Goal: Information Seeking & Learning: Understand process/instructions

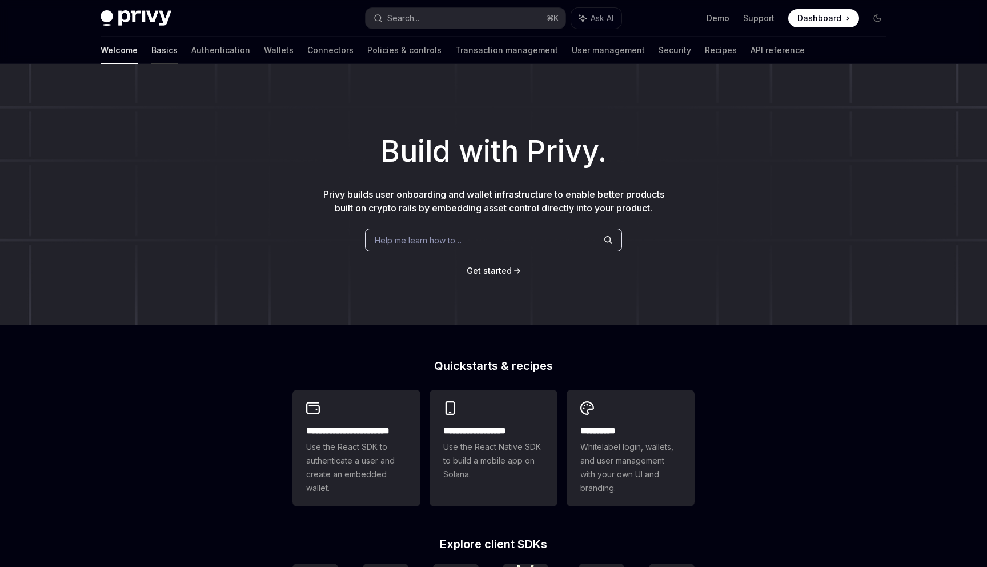
click at [151, 54] on link "Basics" at bounding box center [164, 50] width 26 height 27
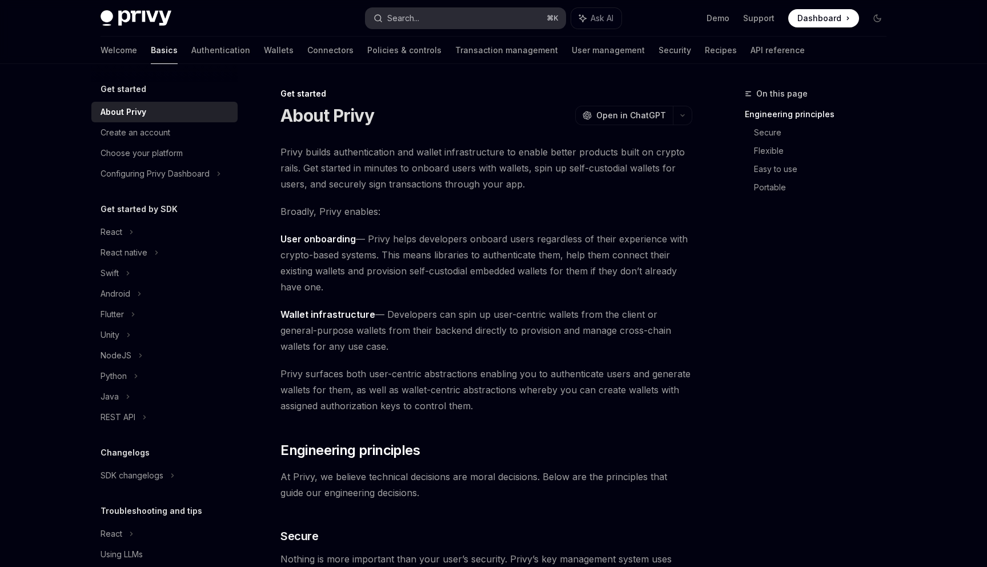
click at [485, 17] on button "Search... ⌘ K" at bounding box center [466, 18] width 200 height 21
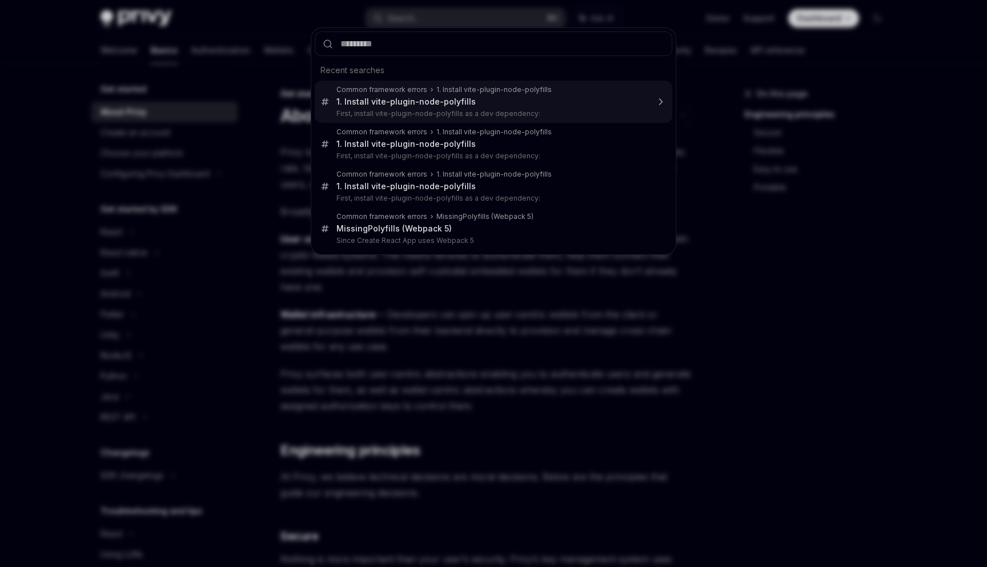
click at [474, 90] on div "1. Install vite-plugin-node-polyfills" at bounding box center [493, 89] width 115 height 9
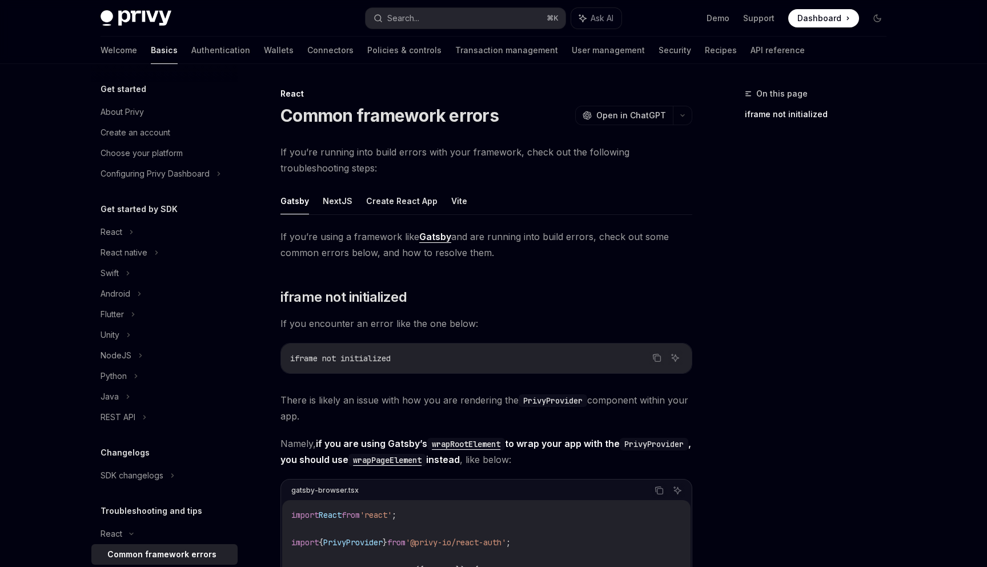
scroll to position [64, 0]
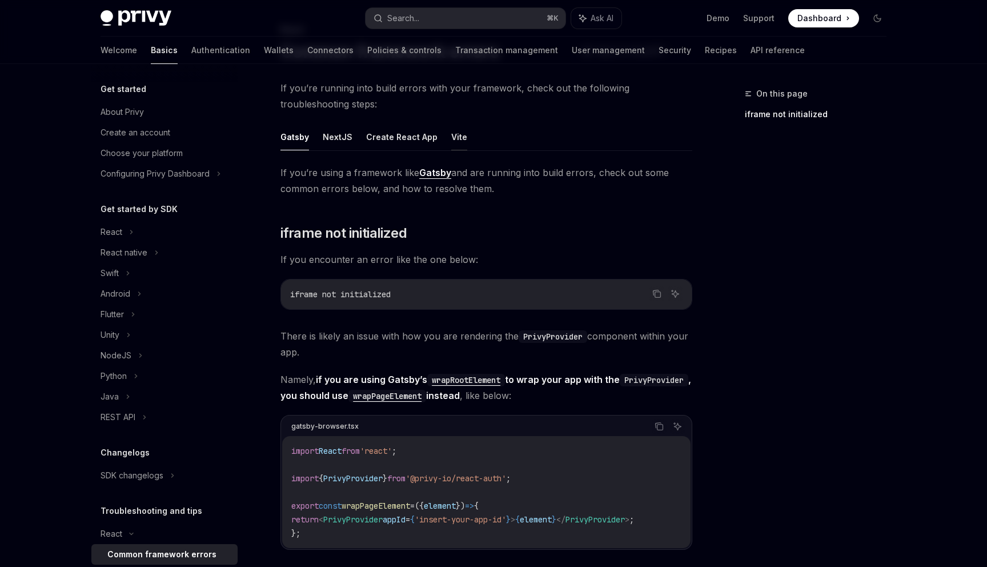
click at [458, 129] on button "Vite" at bounding box center [459, 136] width 16 height 27
type textarea "*"
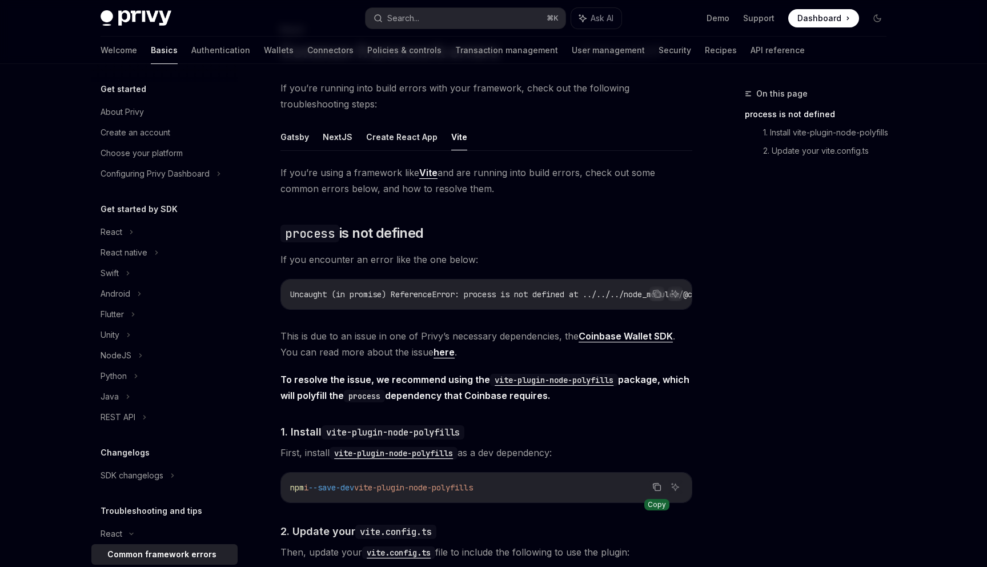
click at [656, 490] on icon "Copy the contents from the code block" at bounding box center [656, 486] width 9 height 9
